Goal: Task Accomplishment & Management: Complete application form

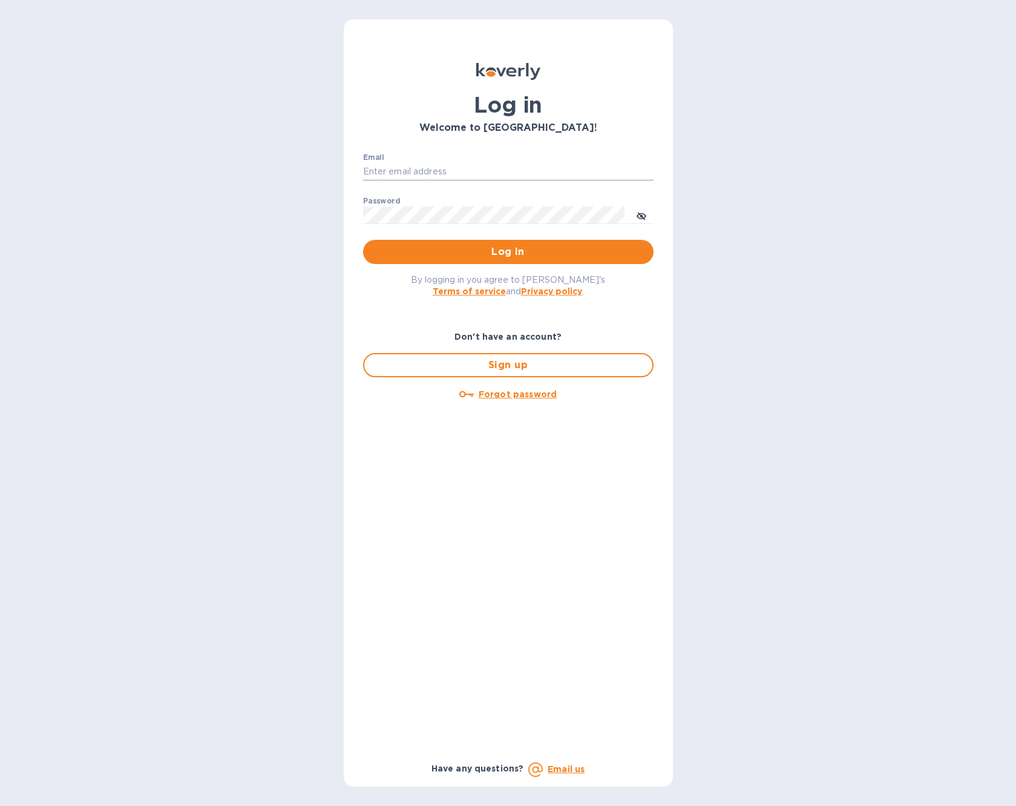
click at [413, 164] on input "Email" at bounding box center [508, 172] width 291 height 18
type input "sreddy@quantifyholdings.com"
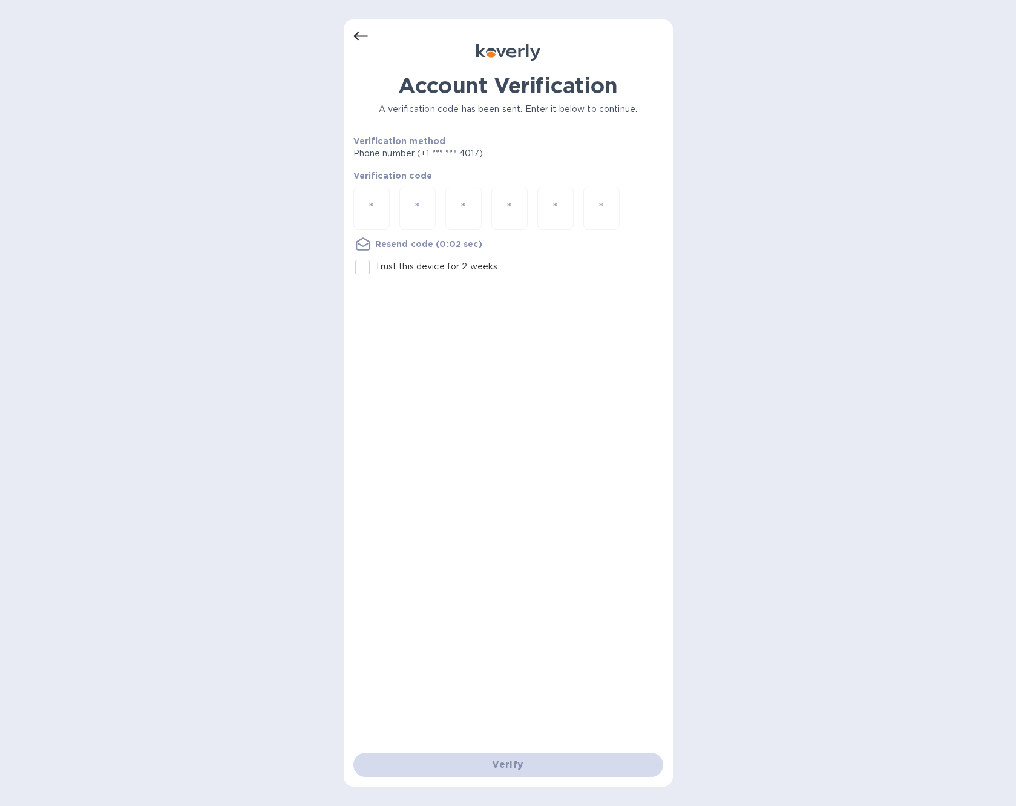
click at [380, 211] on div at bounding box center [371, 207] width 36 height 43
paste input "3"
type input "3"
type input "8"
type input "5"
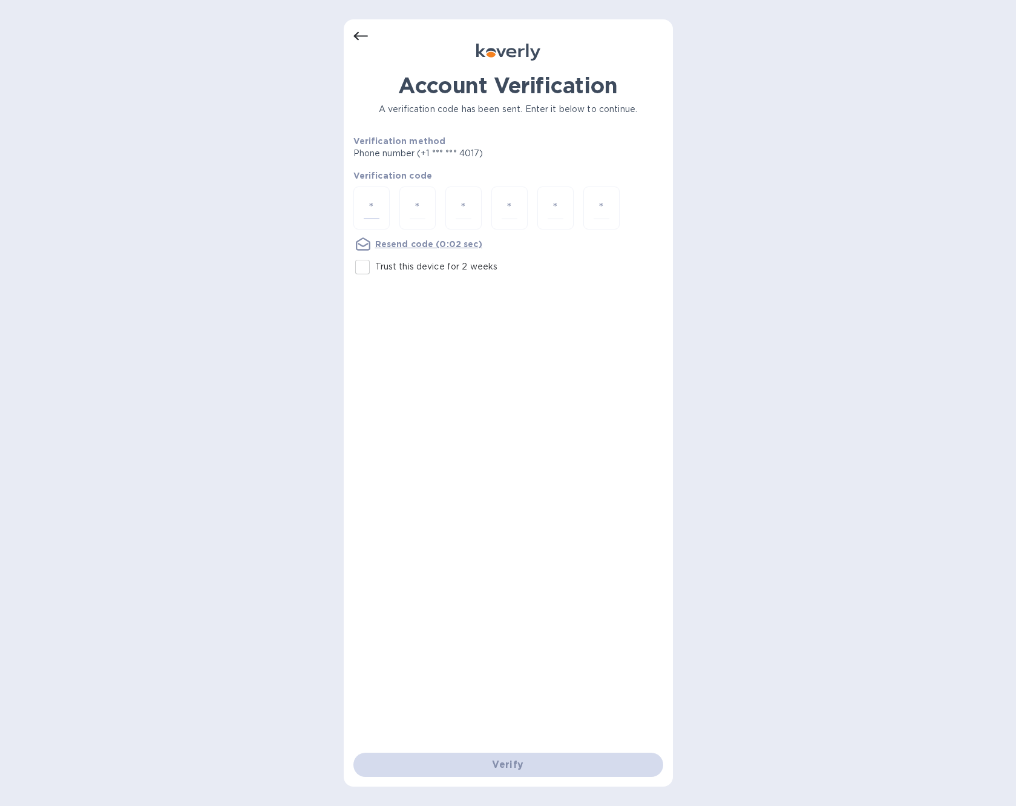
type input "2"
type input "5"
type input "1"
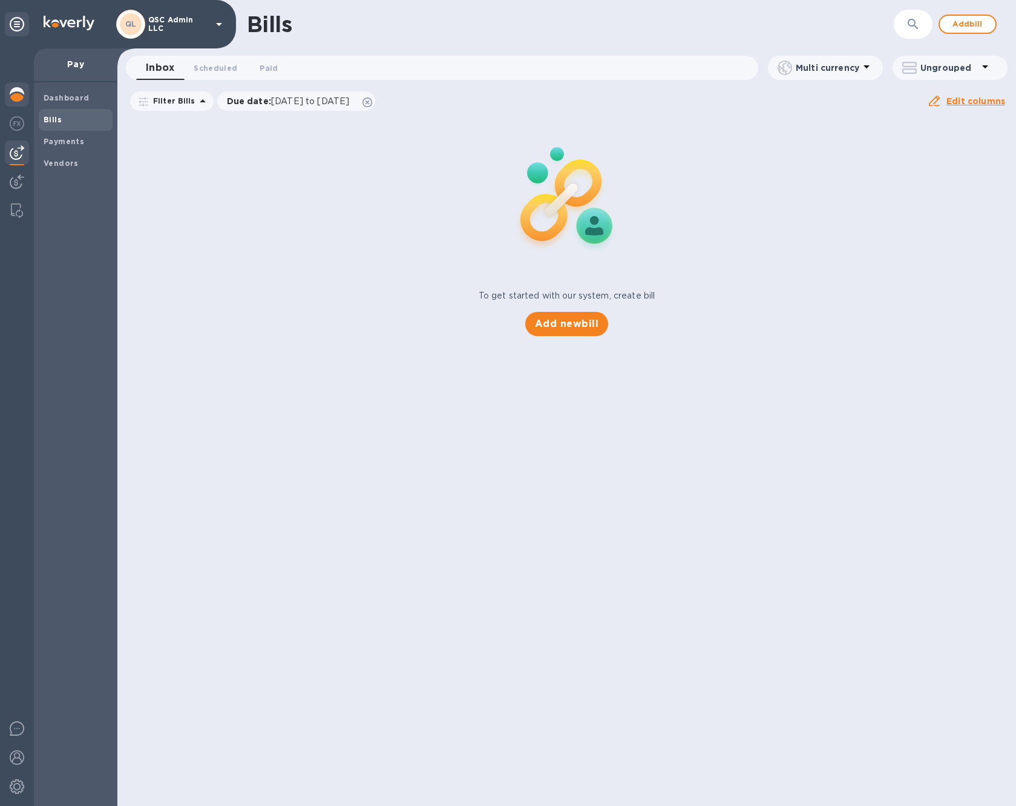
click at [19, 91] on img at bounding box center [17, 94] width 15 height 15
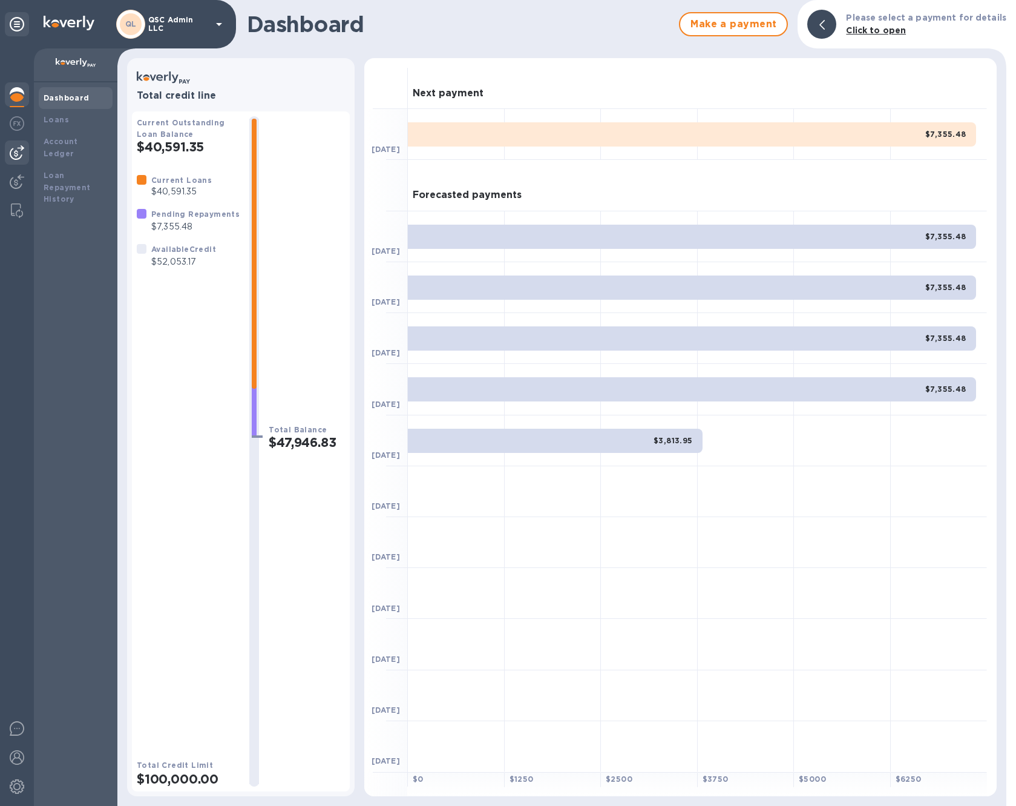
click at [20, 156] on img at bounding box center [17, 152] width 15 height 15
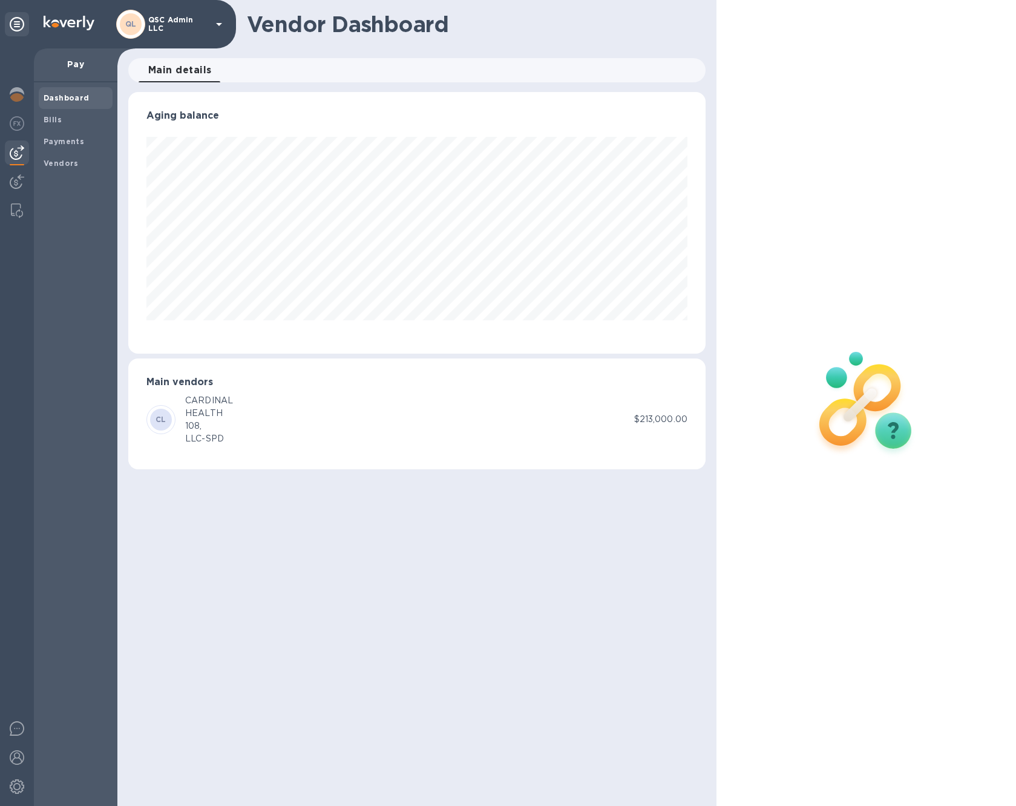
scroll to position [261, 577]
click at [57, 121] on b "Bills" at bounding box center [53, 119] width 18 height 9
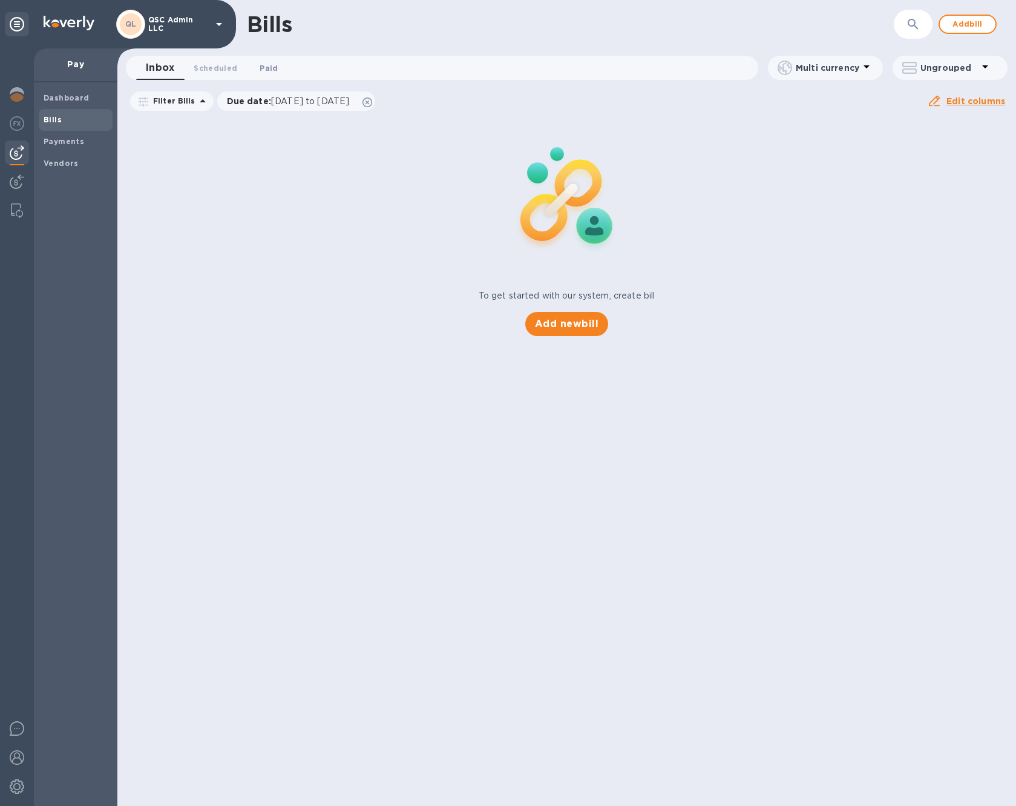
click at [274, 68] on span "Paid 0" at bounding box center [269, 68] width 24 height 13
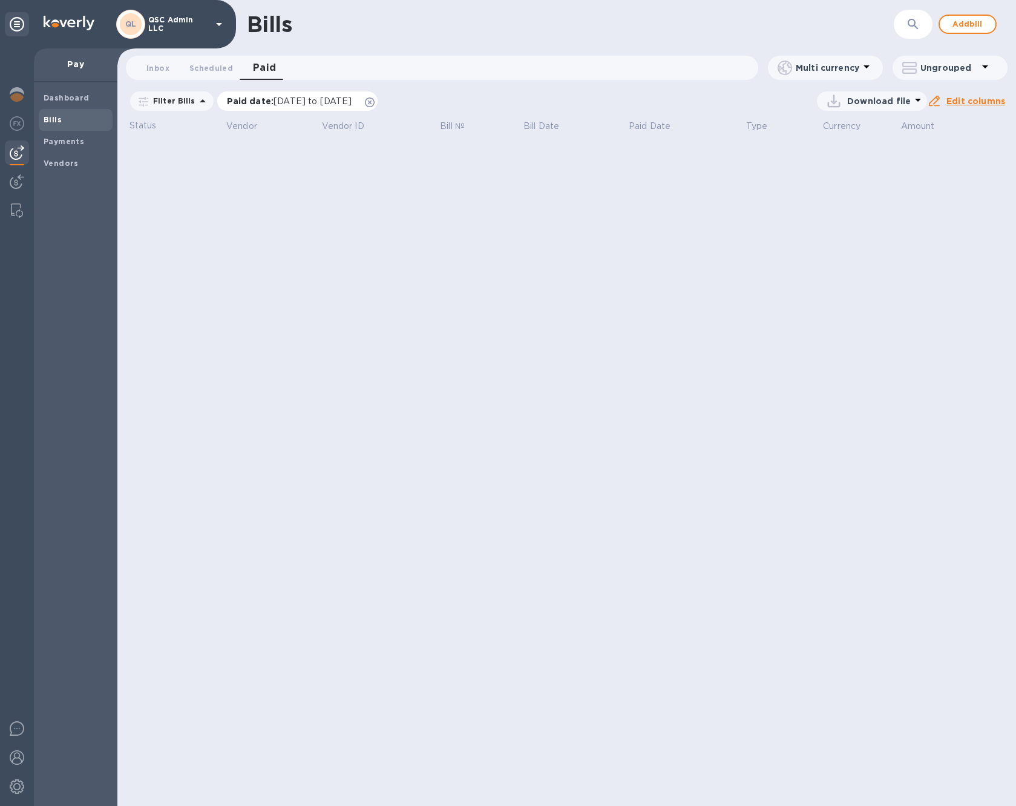
click at [375, 99] on icon at bounding box center [370, 102] width 10 height 10
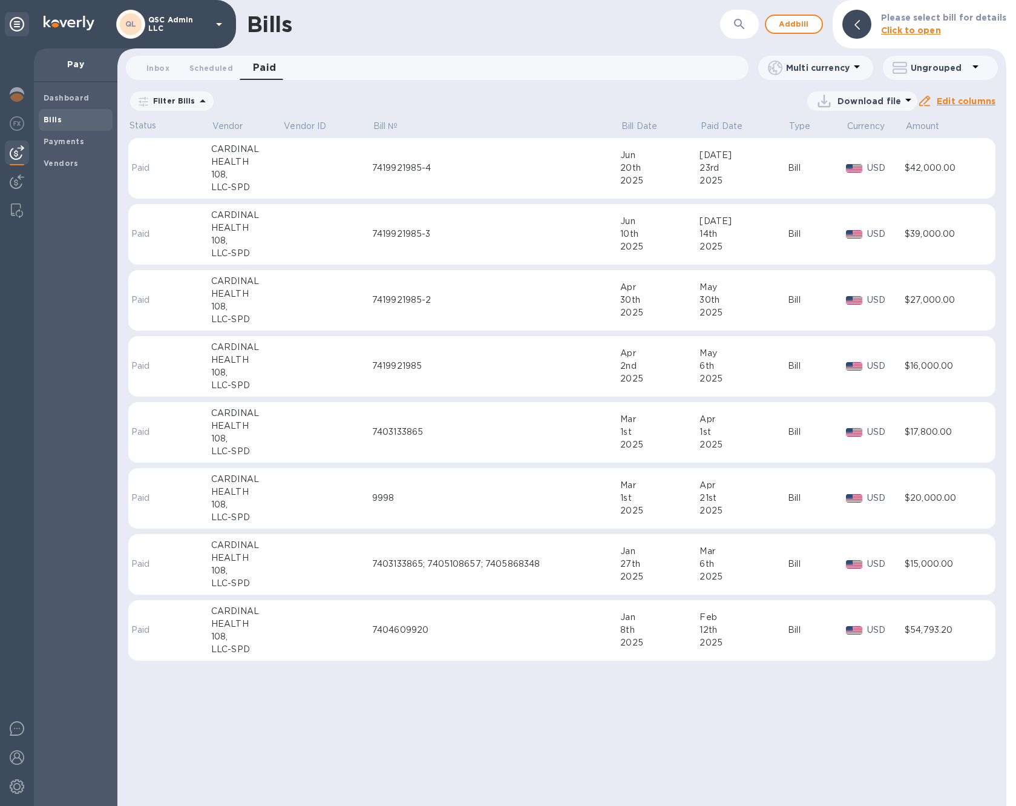
click at [466, 164] on div "7419921985-4" at bounding box center [496, 168] width 249 height 13
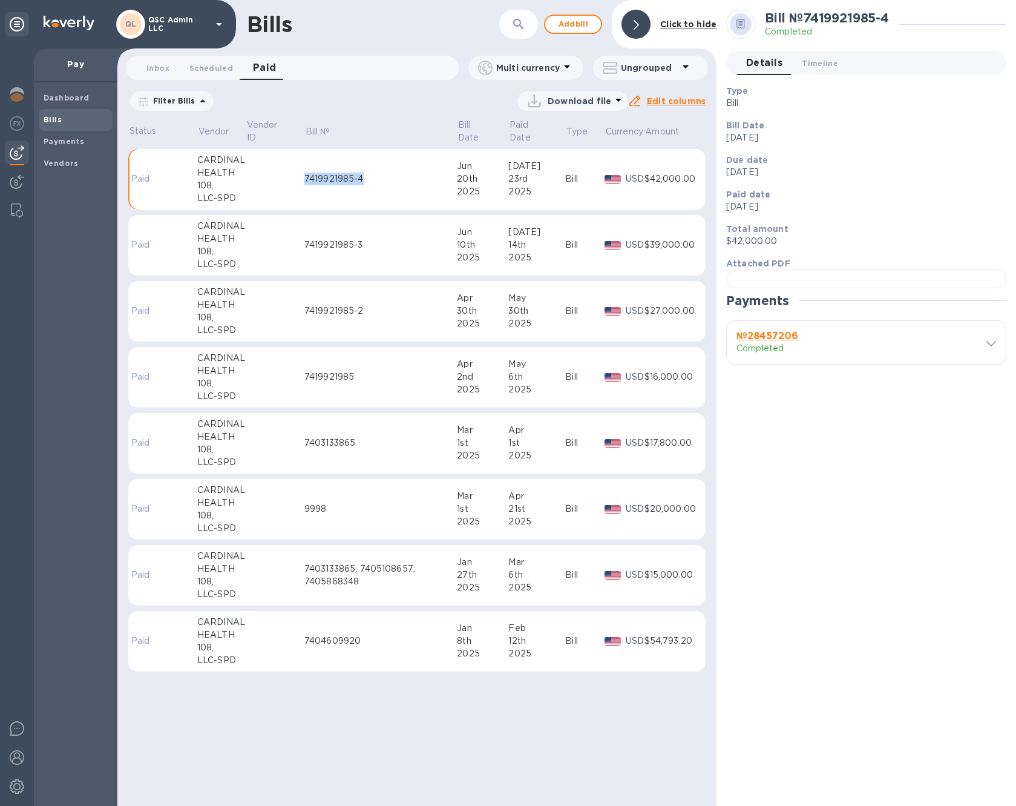
drag, startPoint x: 347, startPoint y: 174, endPoint x: 289, endPoint y: 177, distance: 57.6
click at [288, 176] on tr "Paid CARDINAL HEALTH 108, LLC-SPD 7419921985-4 [DATE] [DATE] Bill USD $42,000.00" at bounding box center [416, 179] width 577 height 61
click at [835, 288] on div at bounding box center [866, 278] width 280 height 19
click at [163, 68] on span "Inbox 0" at bounding box center [157, 68] width 23 height 13
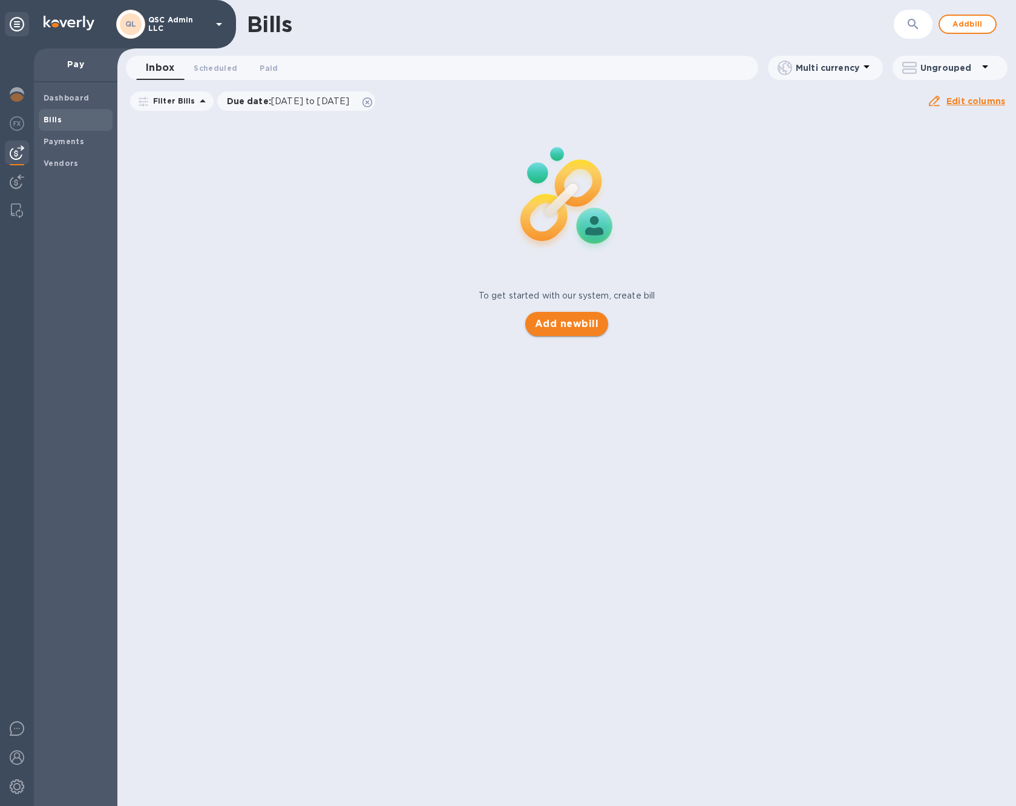
click at [572, 323] on div "Bills ​ Add bill Inbox 0 Scheduled 0 Paid 0 Multi currency Ungrouped Filter Bil…" at bounding box center [566, 403] width 899 height 806
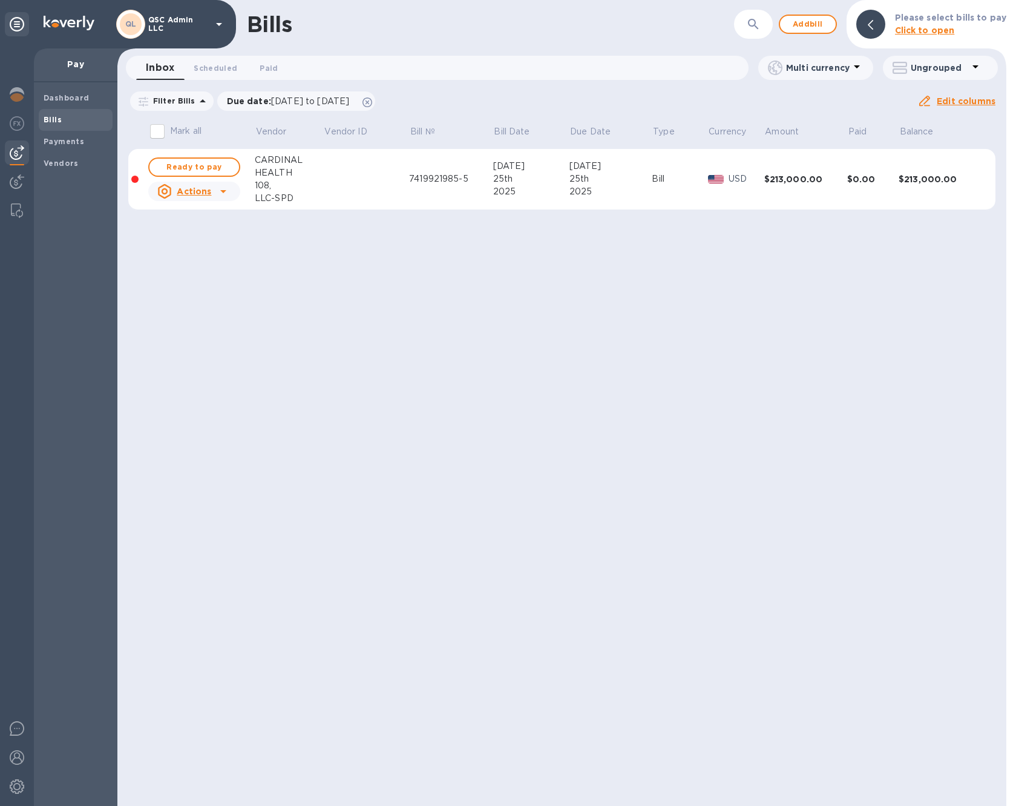
click at [227, 187] on icon at bounding box center [223, 191] width 15 height 15
click at [195, 268] on b "Delete" at bounding box center [197, 269] width 30 height 10
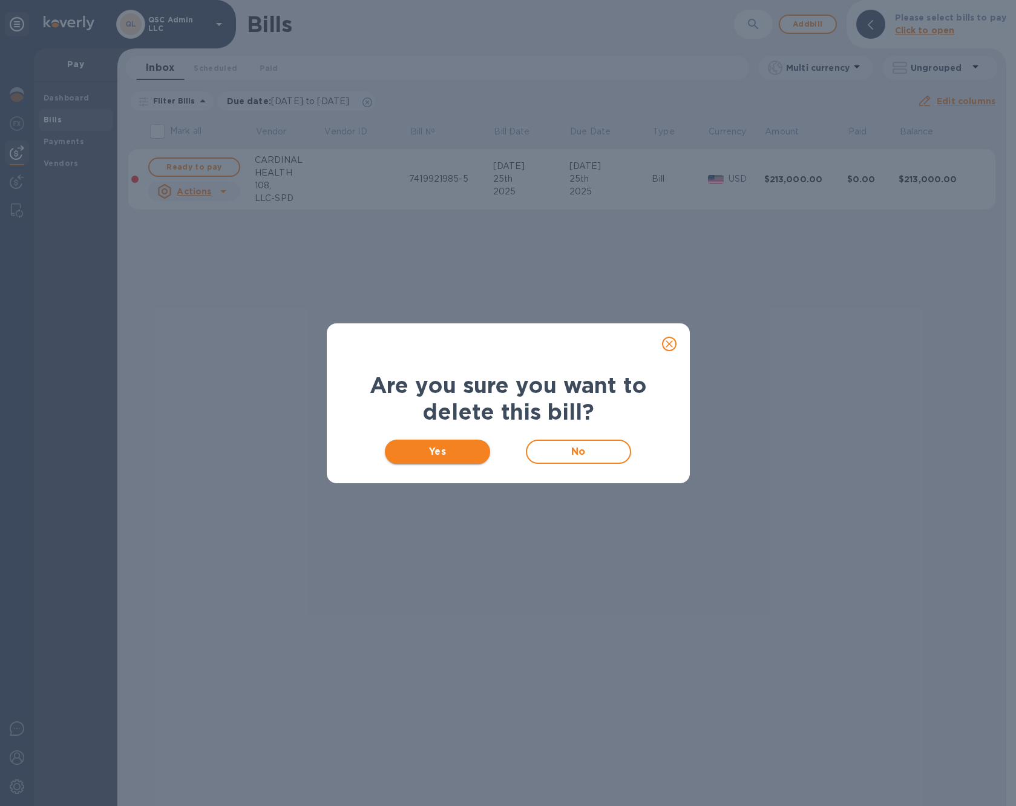
click at [479, 445] on span "Yes" at bounding box center [438, 451] width 87 height 15
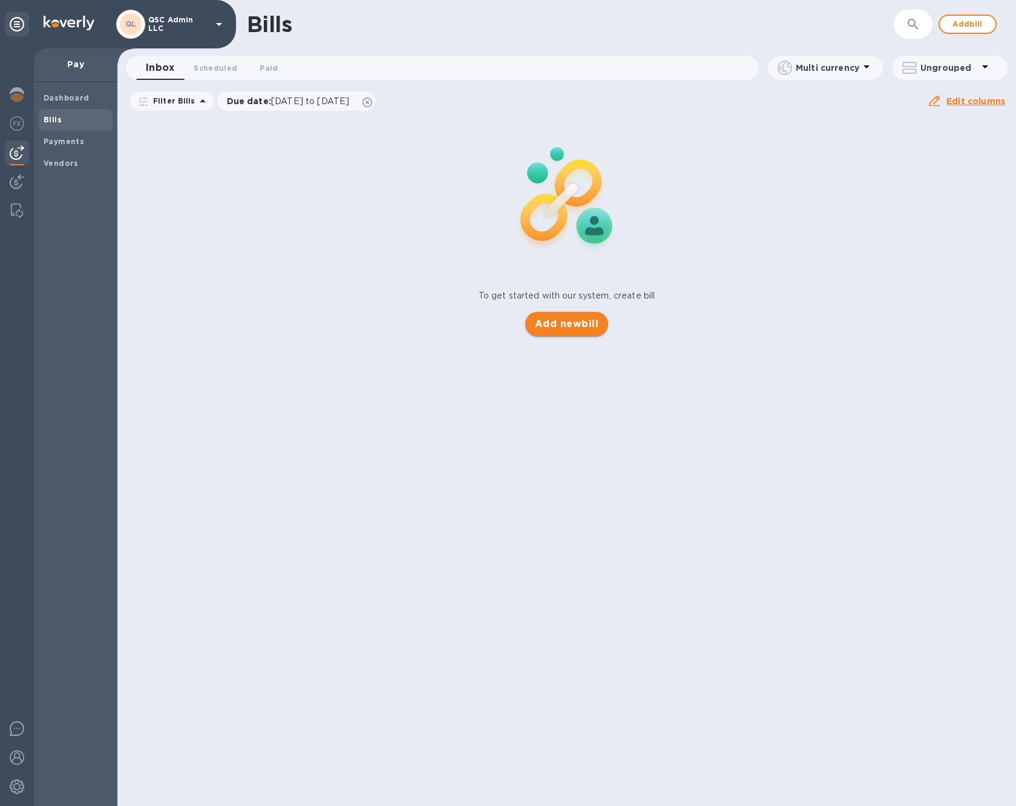
click at [554, 321] on span "Add new bill" at bounding box center [567, 324] width 64 height 15
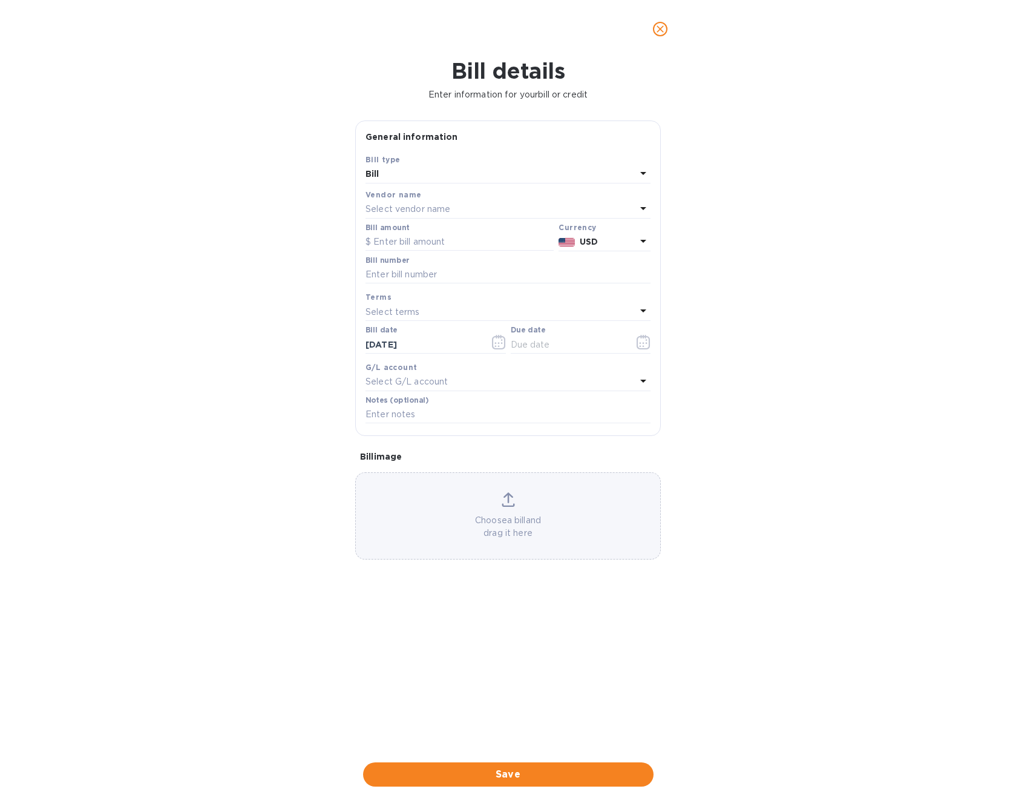
click at [405, 211] on p "Select vendor name" at bounding box center [408, 209] width 85 height 13
click at [410, 285] on div "CARDINAL HEALTH 108, LLC-SPD" at bounding box center [503, 278] width 266 height 22
click at [403, 245] on input "text" at bounding box center [460, 242] width 188 height 18
type input "50,000"
click at [398, 321] on div "Terms Select terms" at bounding box center [508, 305] width 290 height 35
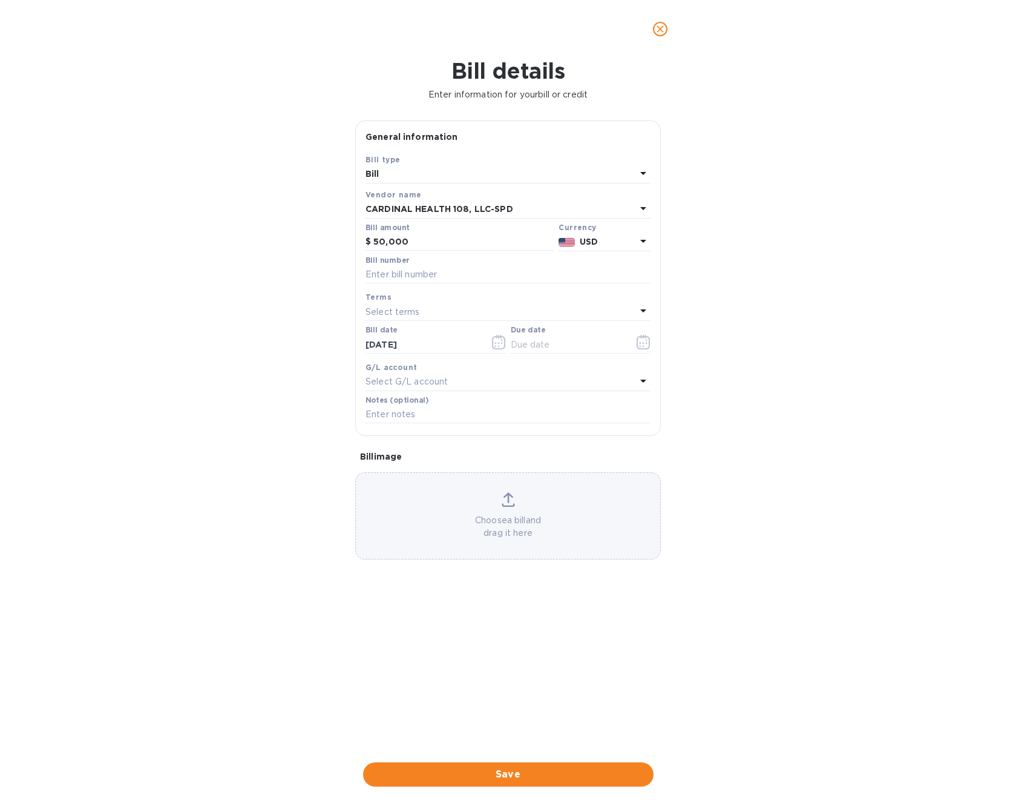
click at [407, 315] on p "Select terms" at bounding box center [393, 312] width 54 height 13
click at [408, 388] on div "NET 30" at bounding box center [503, 381] width 266 height 22
type input "[DATE]"
click at [459, 341] on input "[DATE]" at bounding box center [423, 344] width 114 height 18
click at [494, 340] on icon "button" at bounding box center [499, 342] width 14 height 15
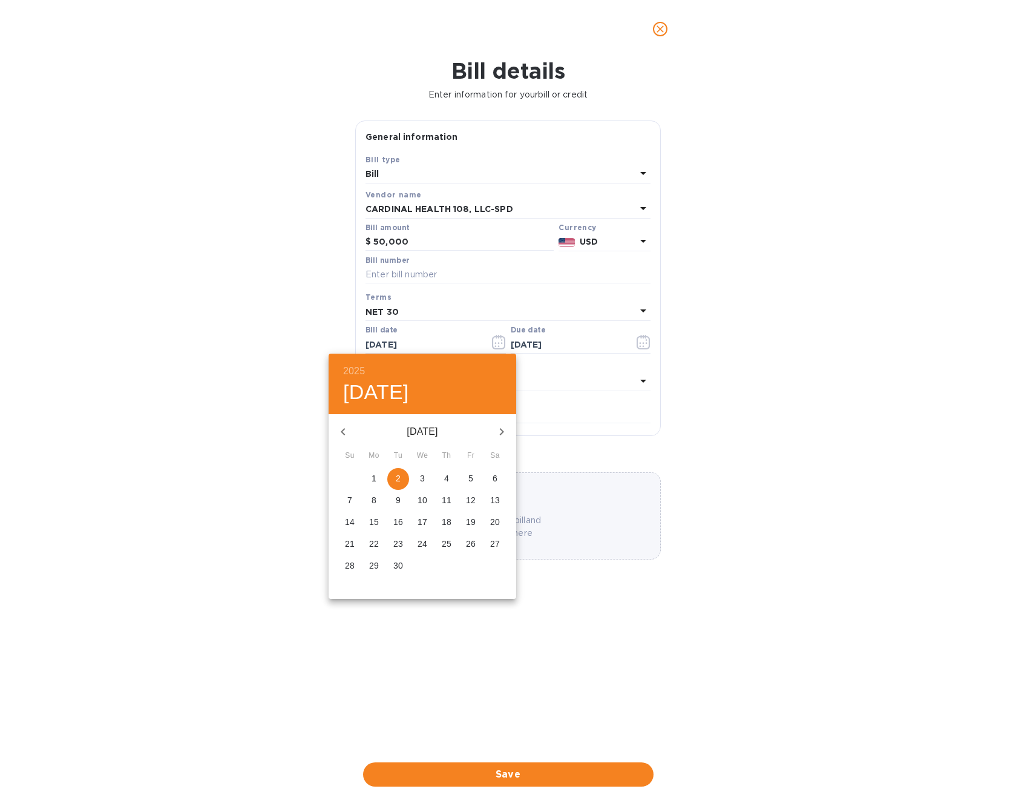
click at [343, 432] on icon "button" at bounding box center [343, 431] width 15 height 15
click at [490, 480] on span "2" at bounding box center [495, 478] width 22 height 12
type input "[DATE]"
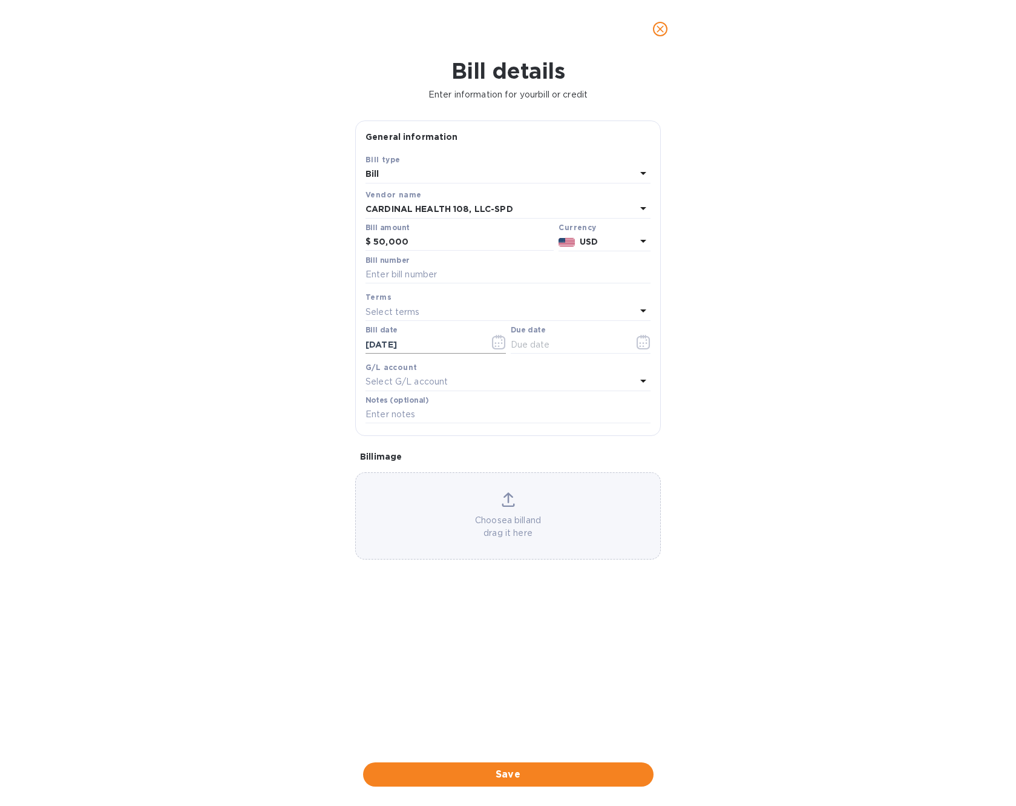
click at [496, 343] on icon "button" at bounding box center [499, 342] width 14 height 15
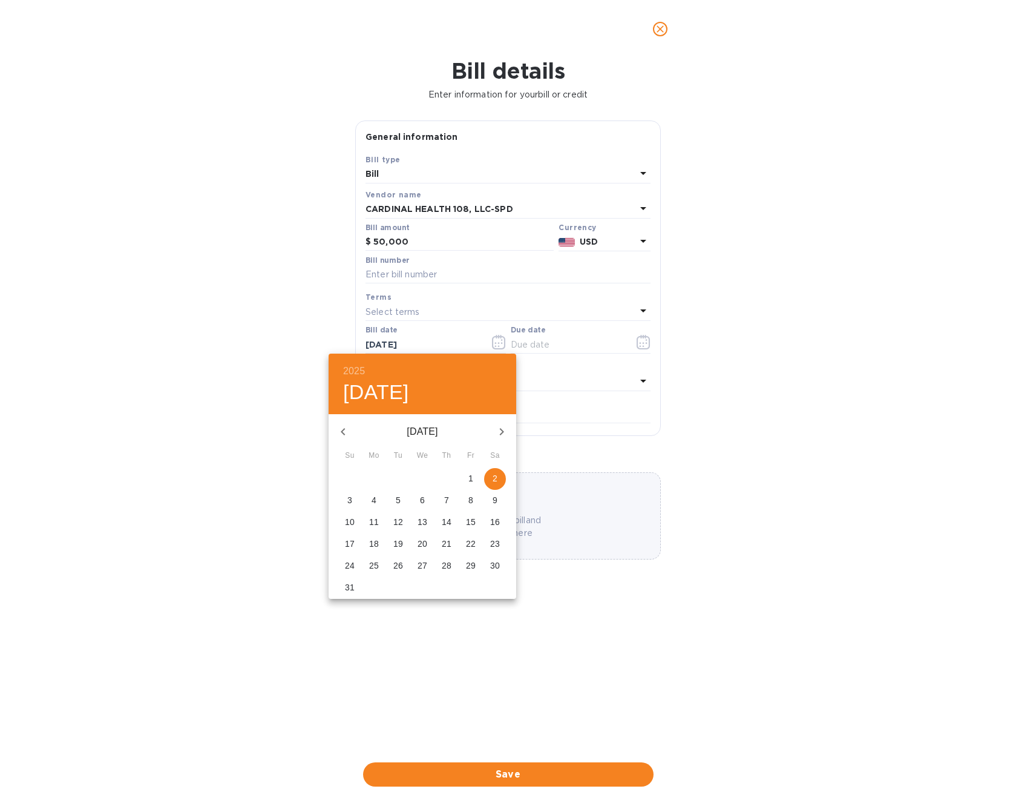
click at [468, 476] on p "1" at bounding box center [470, 478] width 5 height 12
type input "[DATE]"
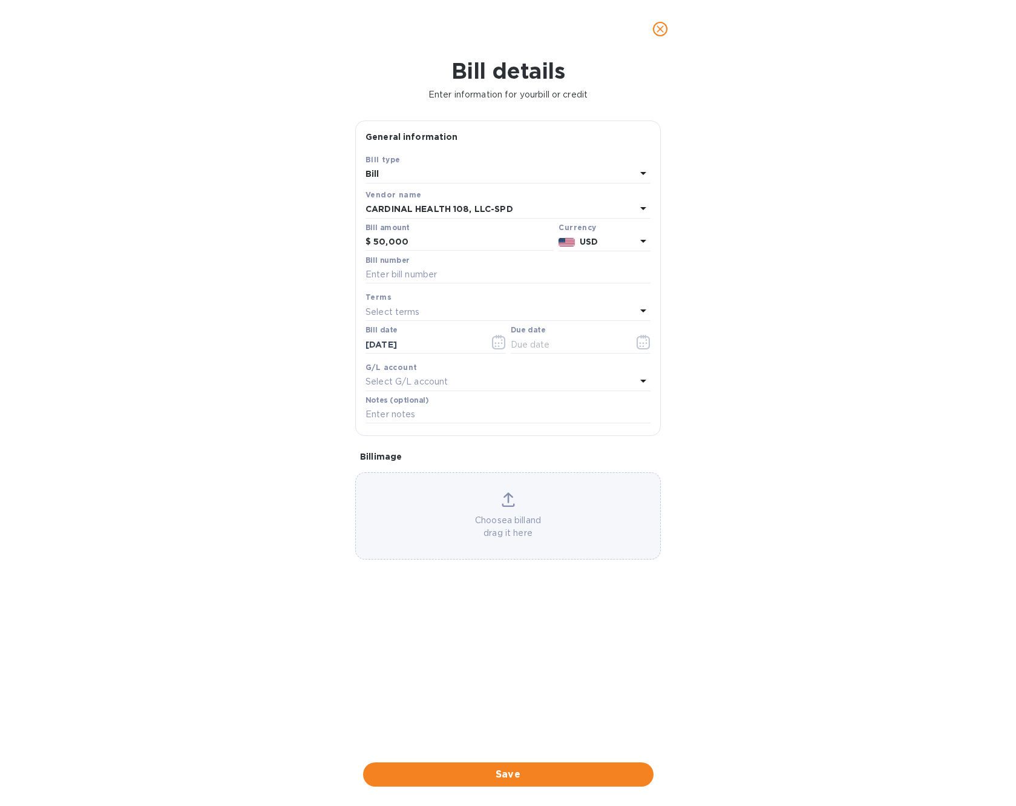
click at [422, 314] on div "Select terms" at bounding box center [501, 311] width 271 height 17
click at [401, 387] on div "NET 30" at bounding box center [503, 381] width 266 height 22
type input "[DATE]"
click at [462, 506] on div "Choose a bill and drag it here" at bounding box center [508, 515] width 304 height 47
click at [488, 775] on span "Save" at bounding box center [508, 774] width 271 height 15
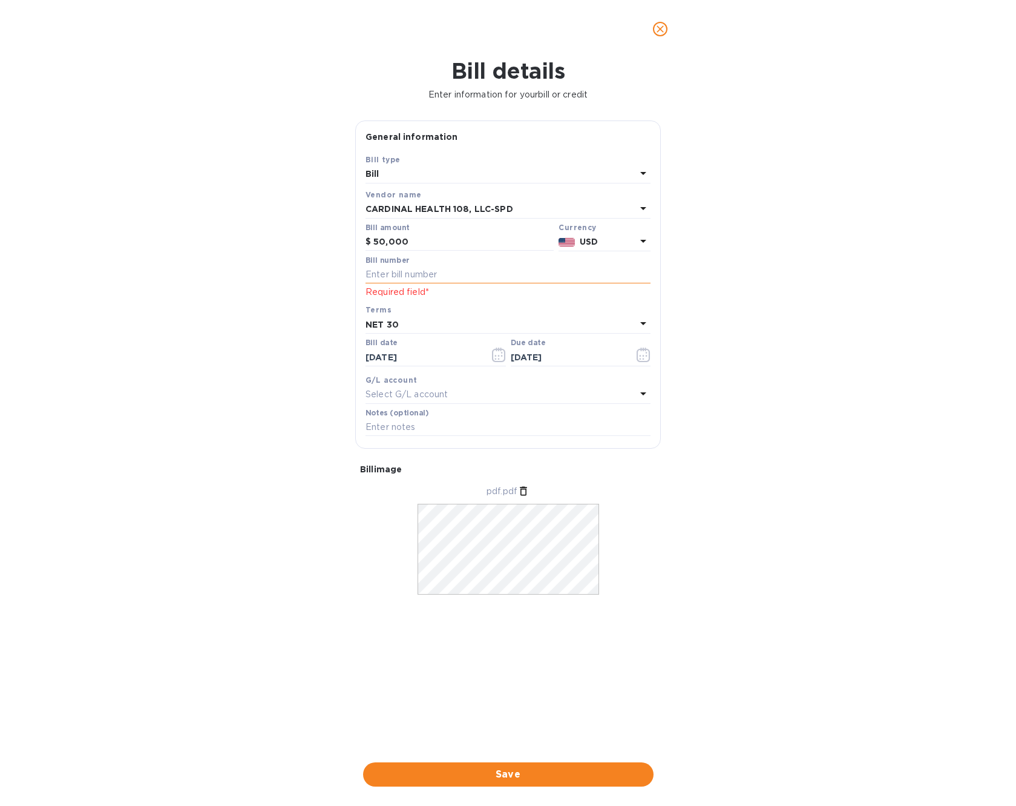
click at [392, 277] on input "text" at bounding box center [508, 275] width 285 height 18
paste input "7419921985-4"
type input "7419921985-5"
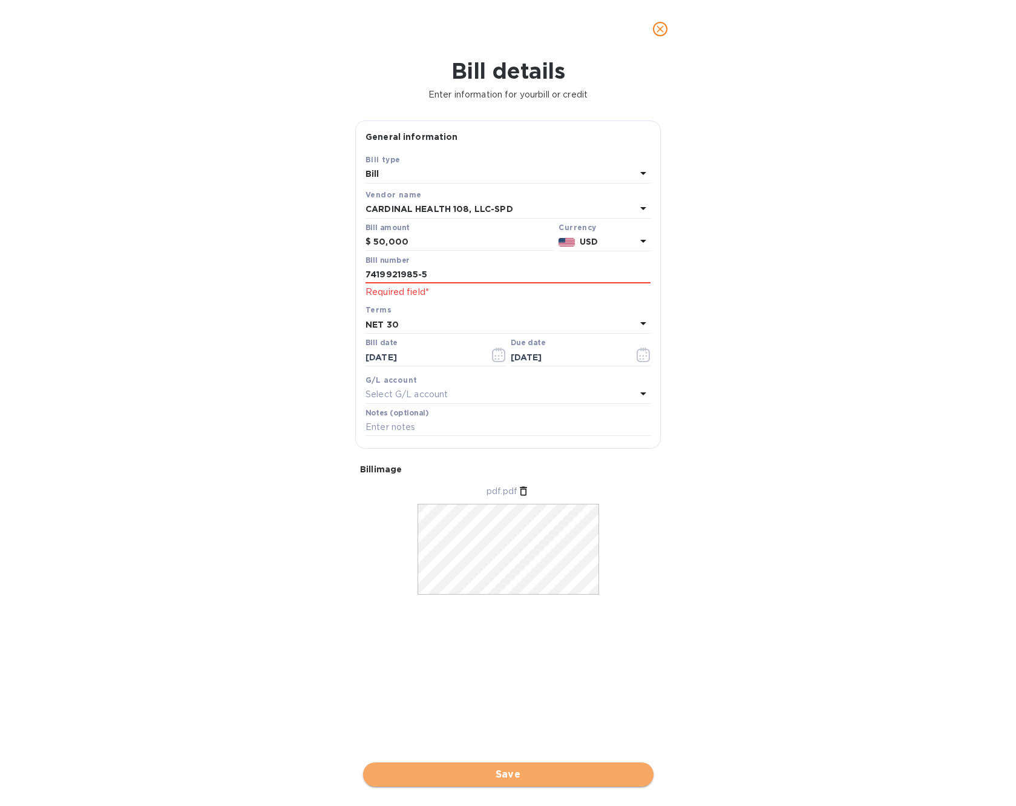
click at [525, 771] on span "Save" at bounding box center [508, 774] width 271 height 15
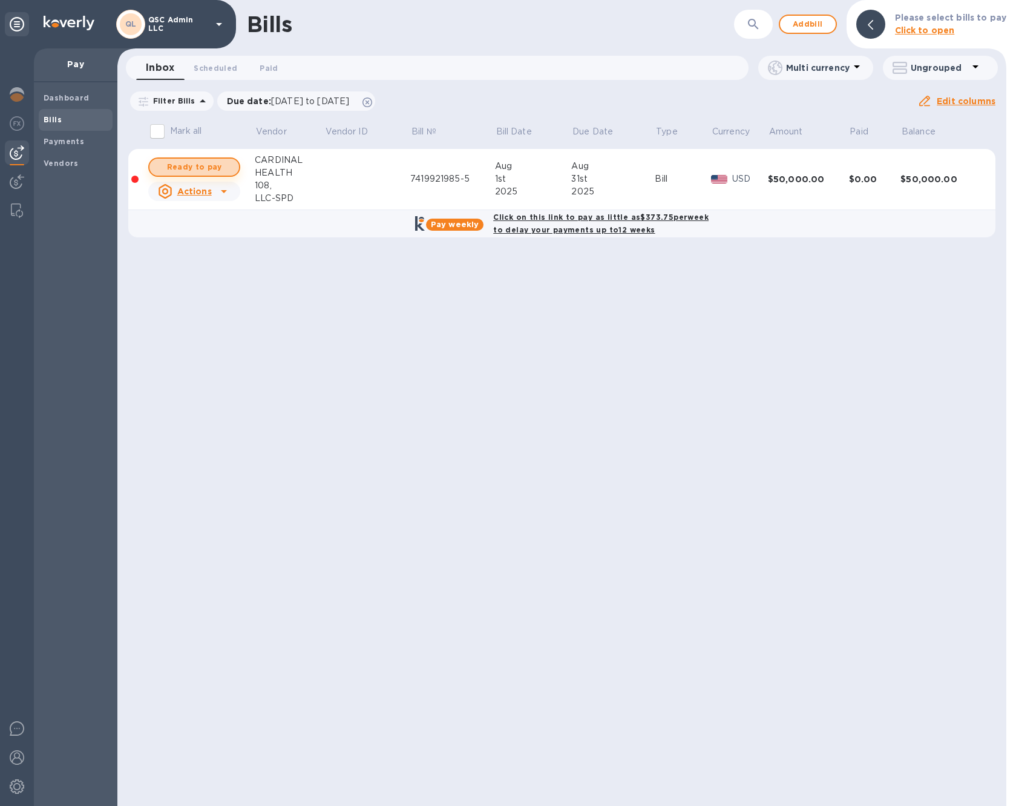
click at [206, 171] on span "Ready to pay" at bounding box center [194, 167] width 70 height 15
checkbox input "true"
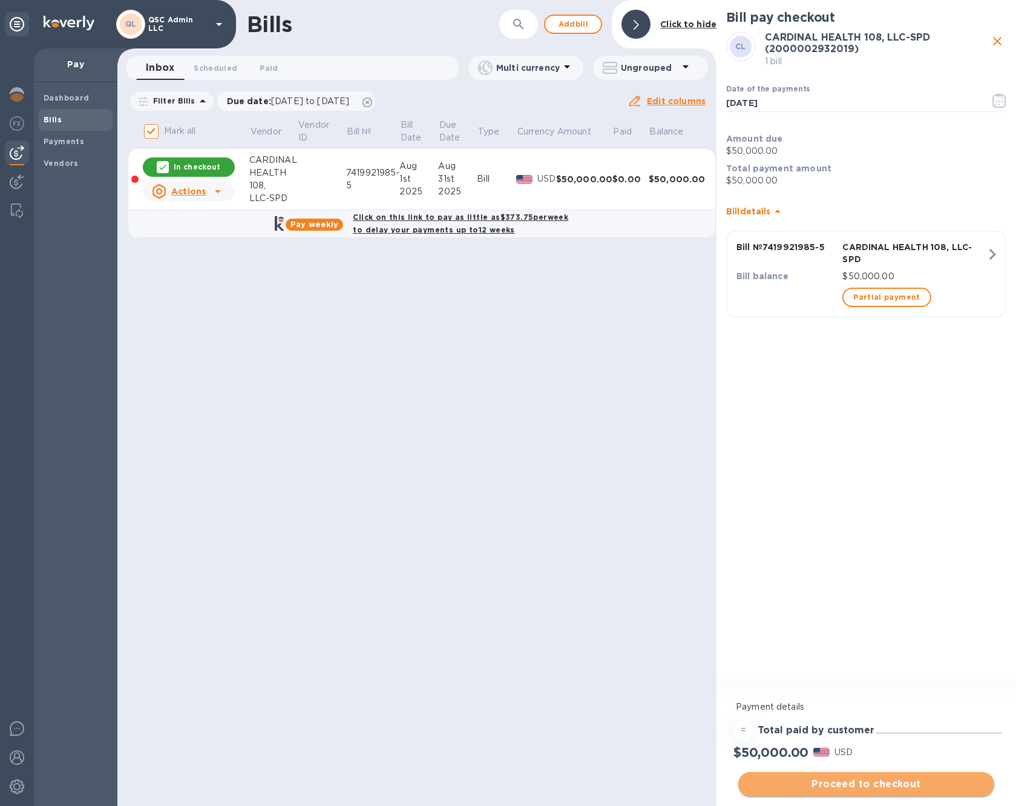
click at [816, 778] on span "Proceed to checkout" at bounding box center [866, 783] width 237 height 15
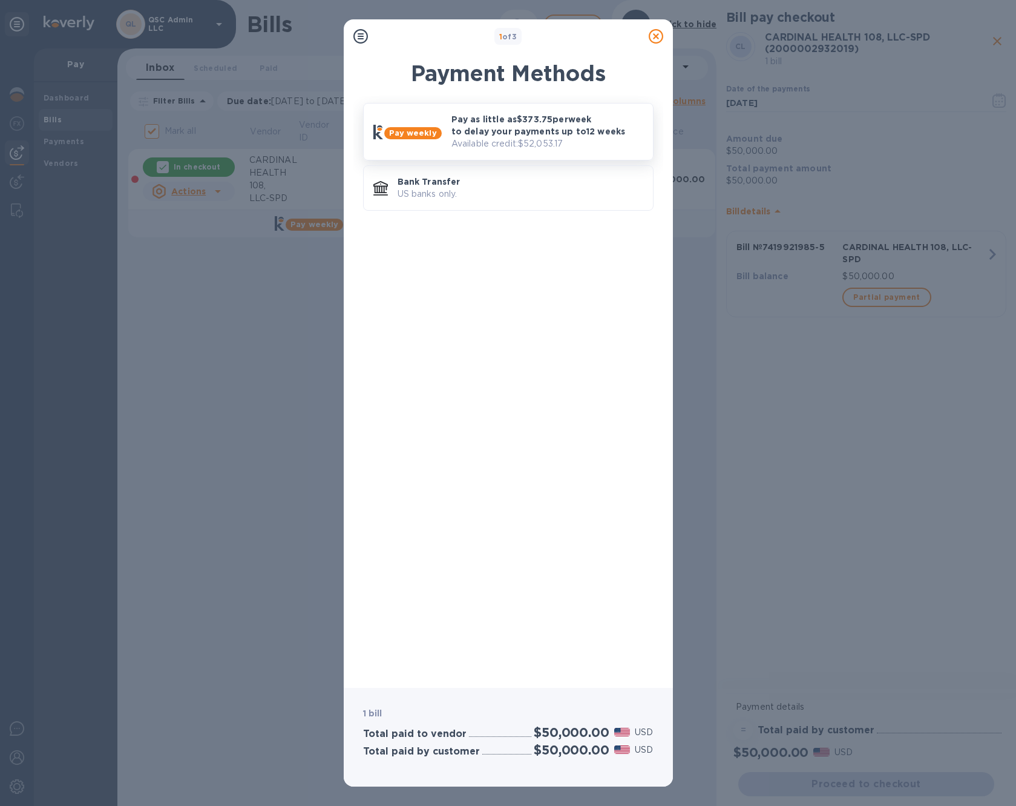
click at [485, 139] on p "Available credit: $52,053.17" at bounding box center [547, 143] width 192 height 13
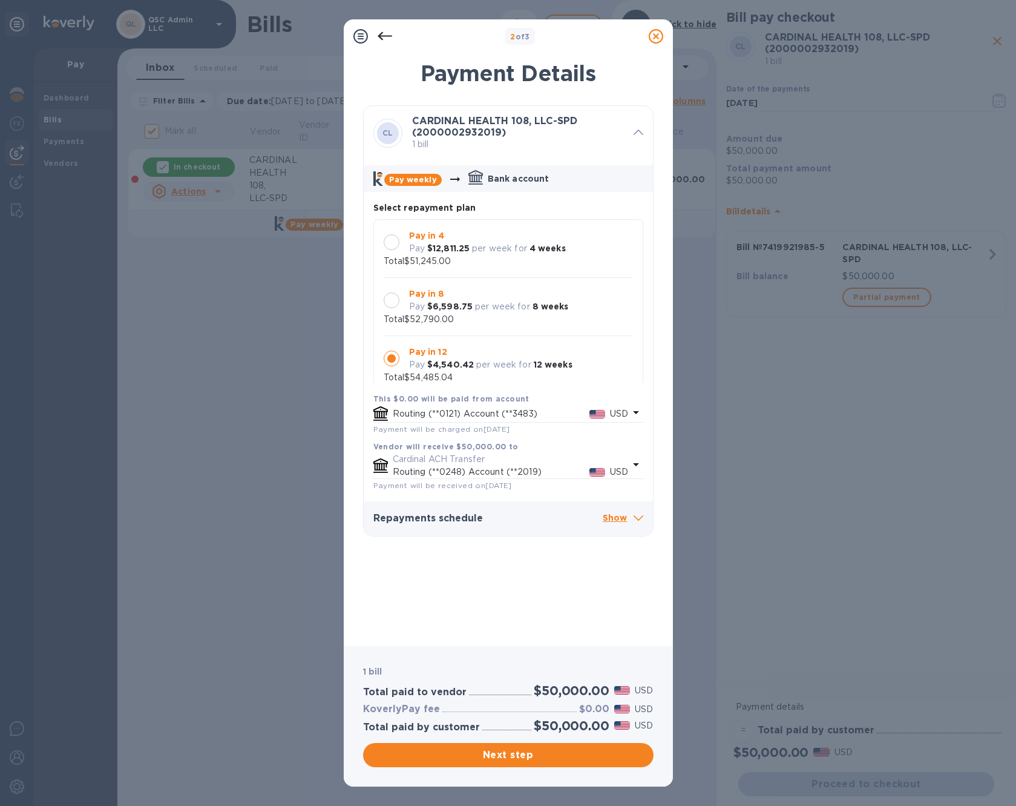
scroll to position [11, 0]
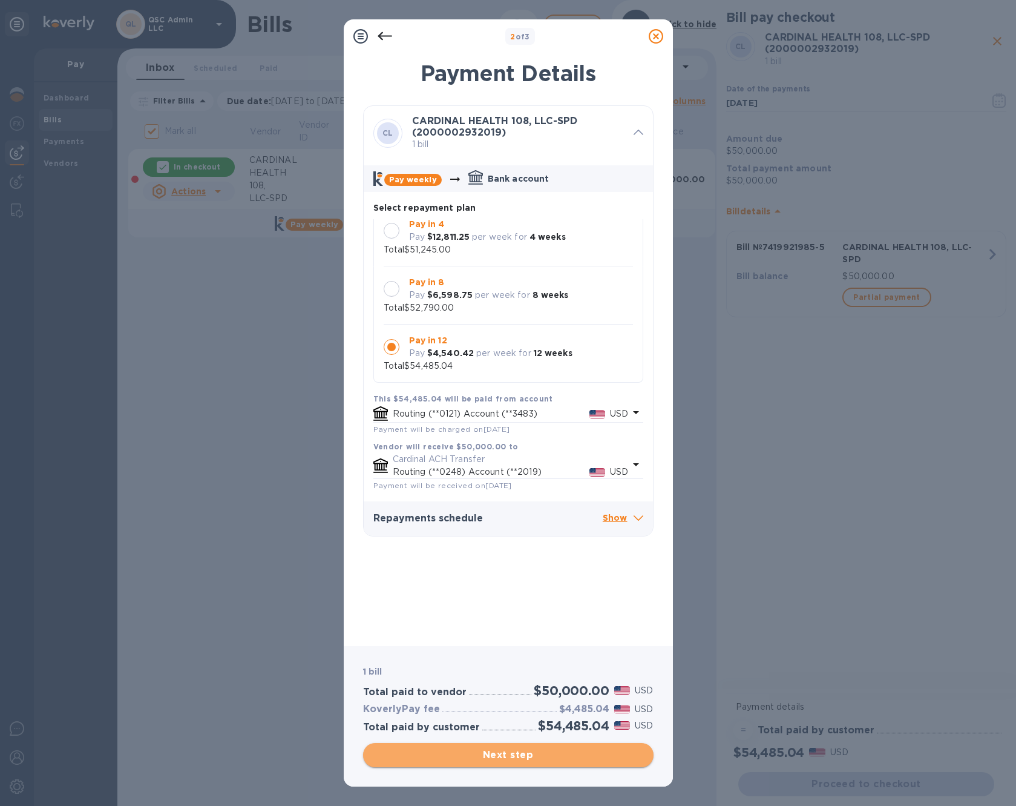
click at [523, 752] on span "Next step" at bounding box center [508, 754] width 271 height 15
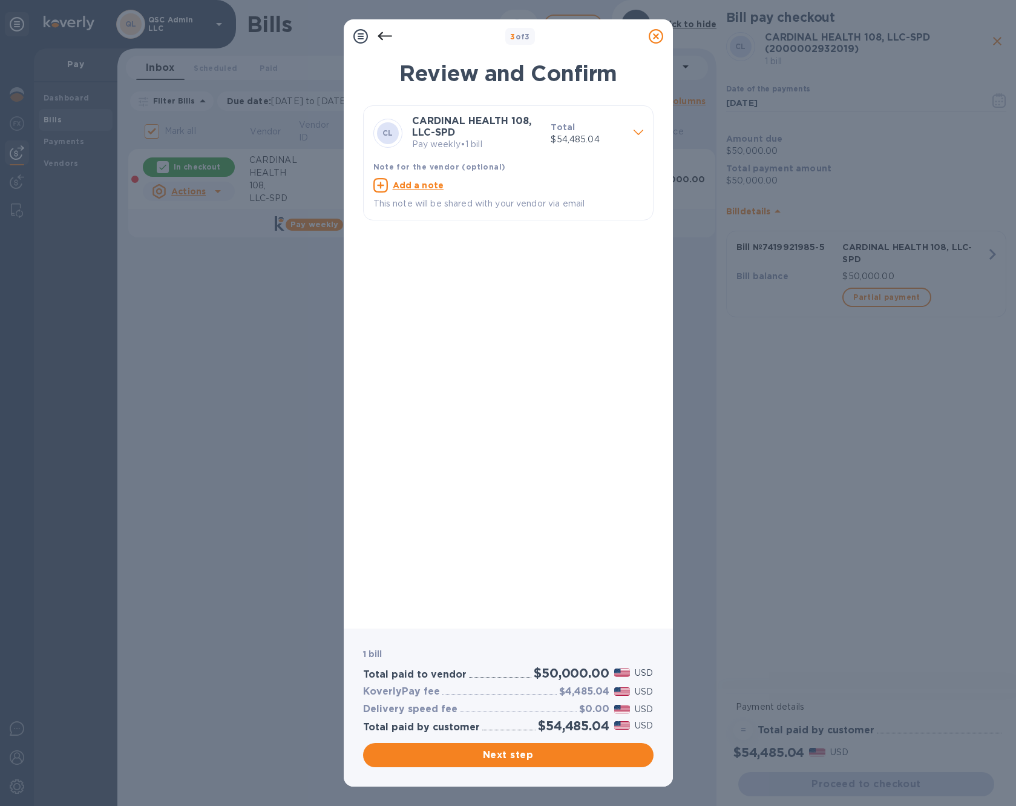
click at [384, 38] on icon at bounding box center [385, 36] width 15 height 15
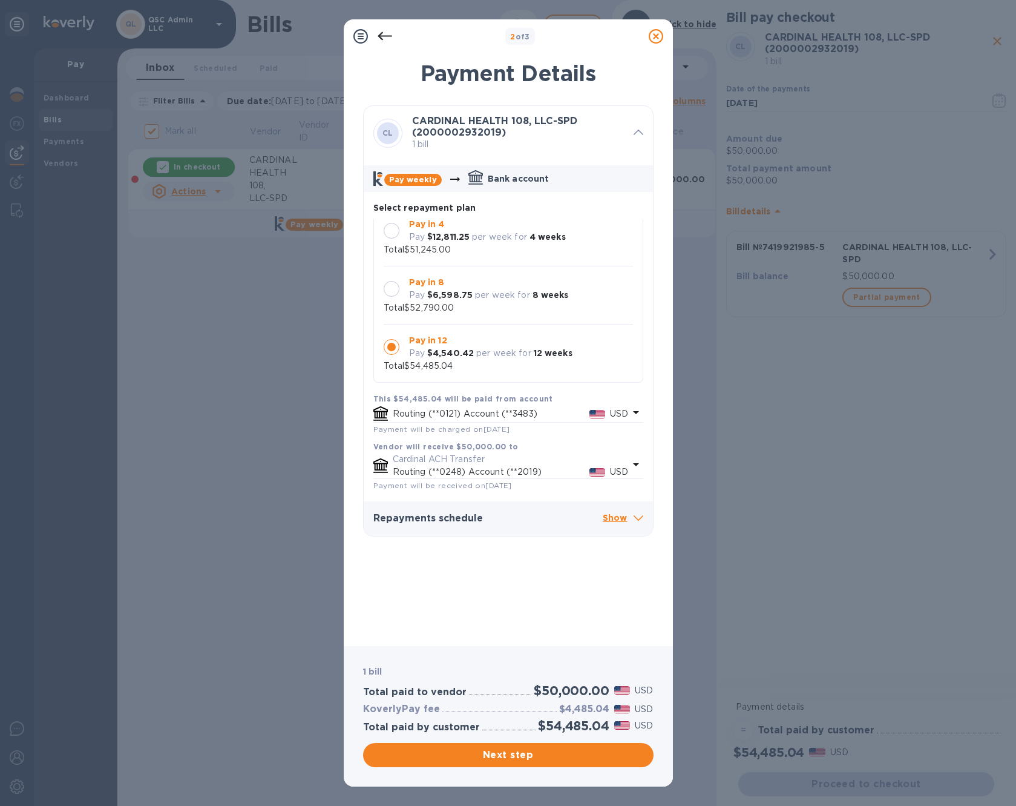
click at [427, 350] on b "$4,540.42" at bounding box center [450, 353] width 47 height 10
click at [479, 759] on span "Next step" at bounding box center [508, 754] width 271 height 15
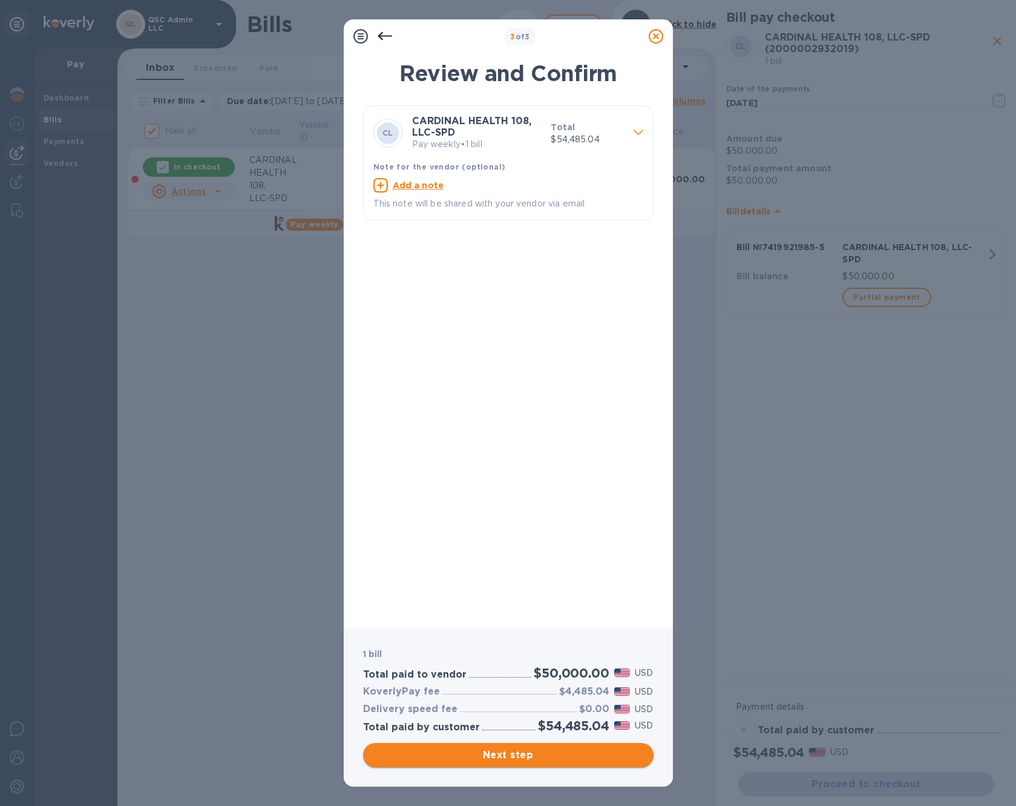
click at [486, 754] on span "Next step" at bounding box center [508, 754] width 271 height 15
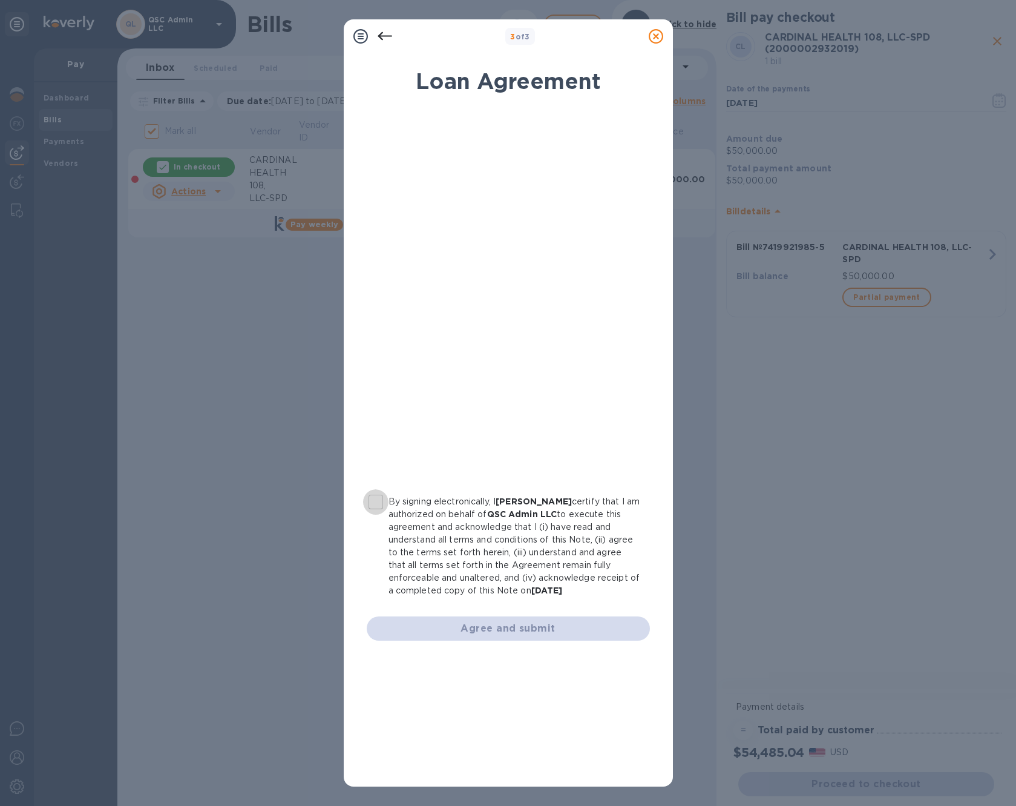
click at [378, 497] on input "By signing electronically, I [PERSON_NAME] certify that I am authorized on beha…" at bounding box center [375, 501] width 25 height 25
checkbox input "true"
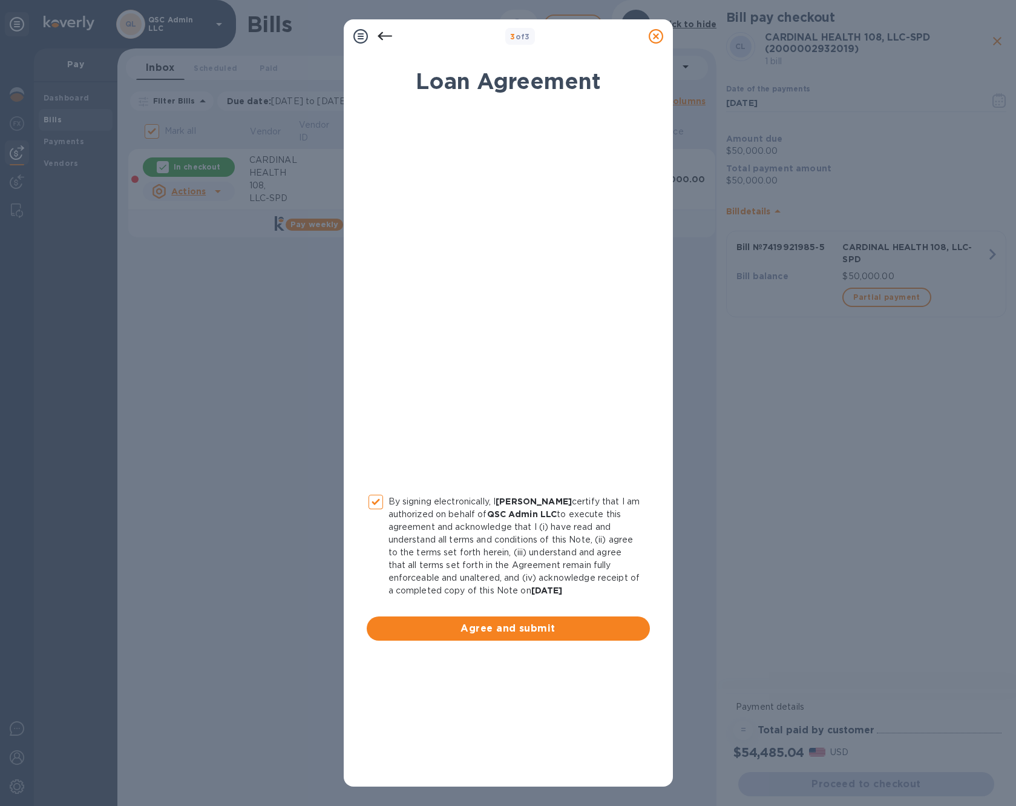
click at [456, 635] on button "Agree and submit" at bounding box center [508, 628] width 283 height 24
